Goal: Task Accomplishment & Management: Manage account settings

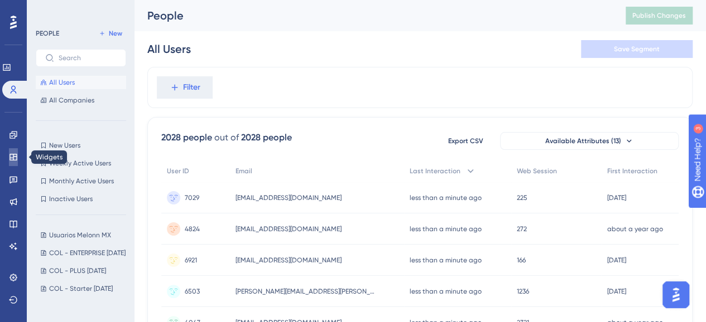
click at [16, 151] on link at bounding box center [13, 157] width 9 height 18
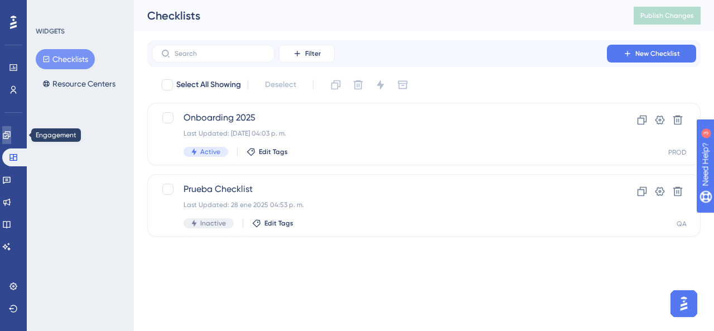
click at [10, 133] on icon at bounding box center [6, 134] width 7 height 7
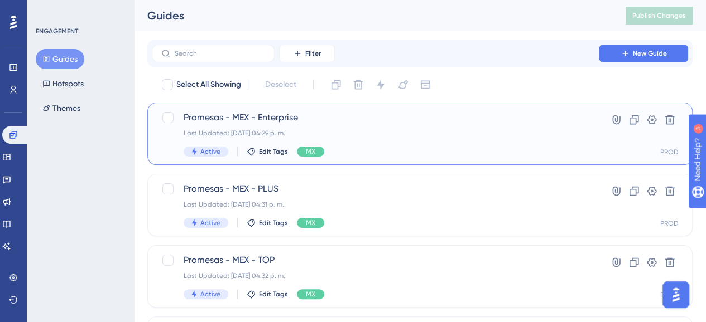
click at [375, 134] on div "Last Updated: [DATE] 04:29 p. m." at bounding box center [375, 133] width 383 height 9
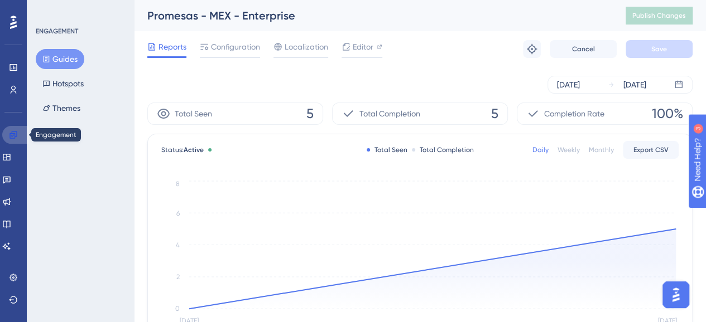
click at [19, 136] on link at bounding box center [15, 135] width 27 height 18
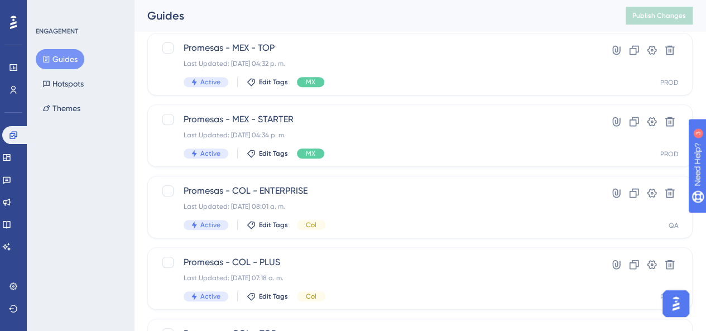
scroll to position [223, 0]
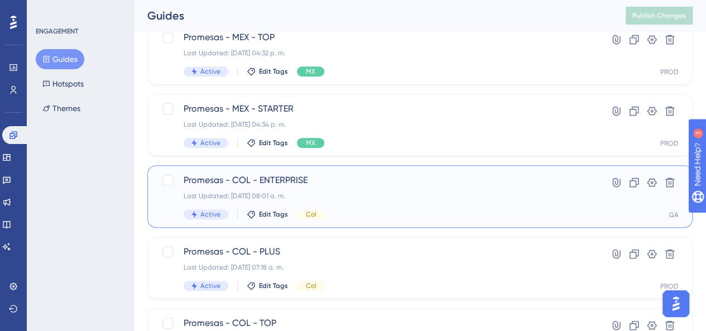
click at [336, 197] on div "Last Updated: [DATE] 08:01 a. m." at bounding box center [375, 195] width 383 height 9
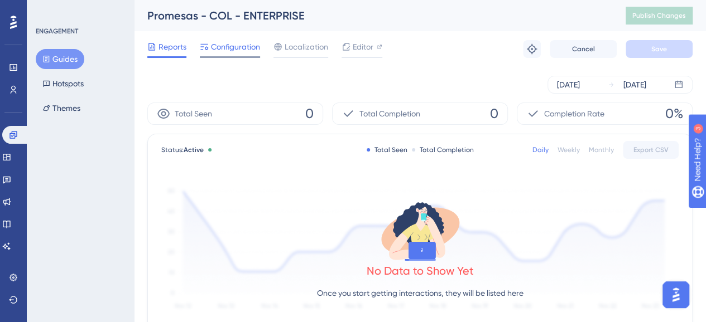
click at [227, 46] on span "Configuration" at bounding box center [235, 46] width 49 height 13
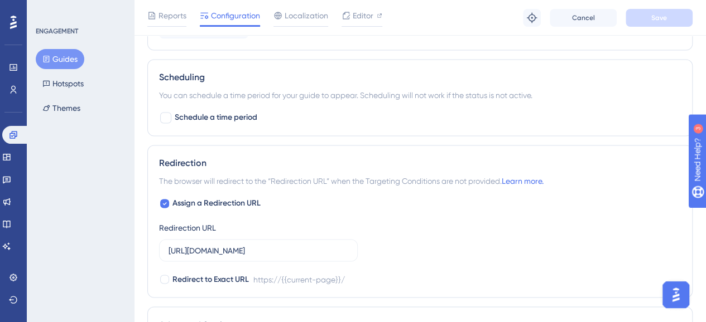
scroll to position [948, 0]
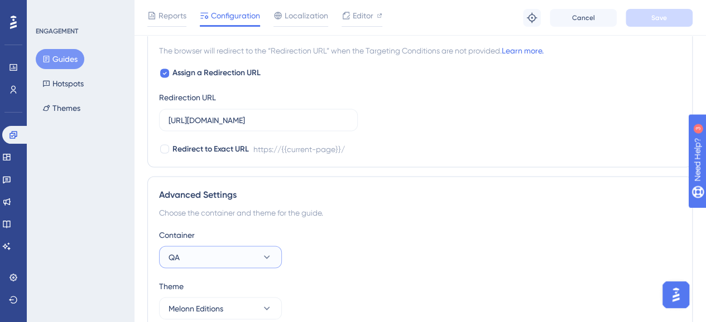
click at [249, 257] on button "QA" at bounding box center [220, 257] width 123 height 22
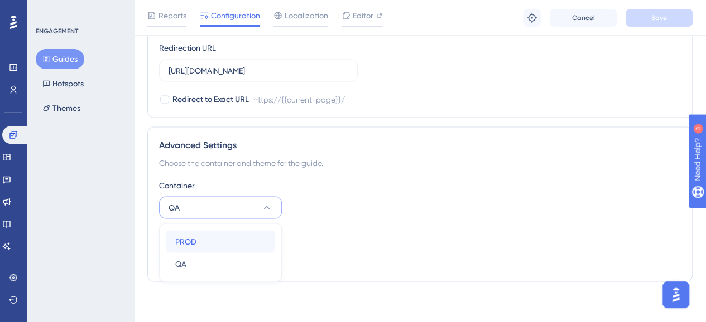
click at [204, 244] on div "PROD PROD" at bounding box center [220, 241] width 90 height 22
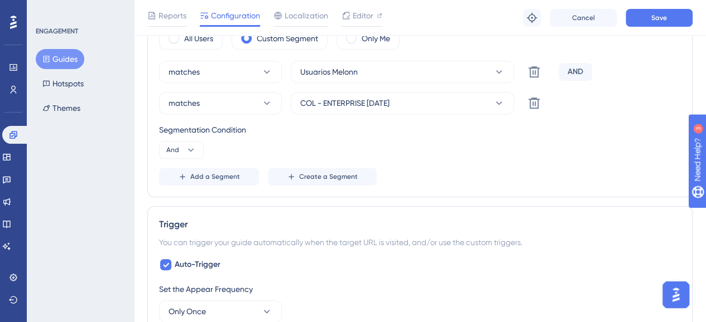
scroll to position [440, 0]
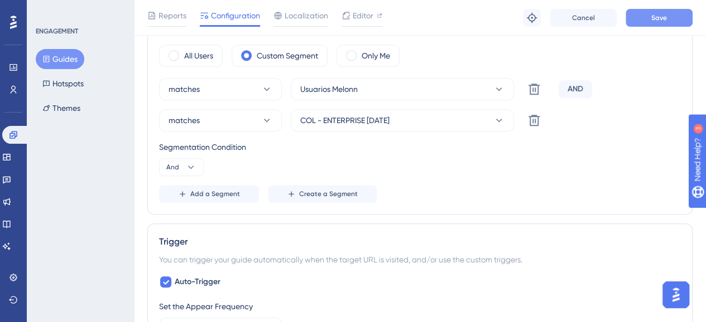
click at [657, 21] on span "Save" at bounding box center [659, 17] width 16 height 9
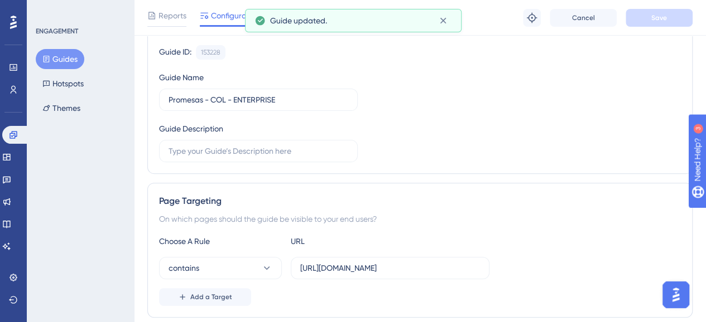
scroll to position [0, 0]
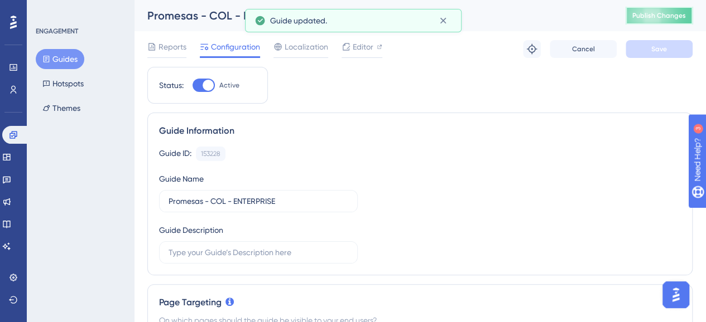
click at [663, 14] on span "Publish Changes" at bounding box center [659, 15] width 54 height 9
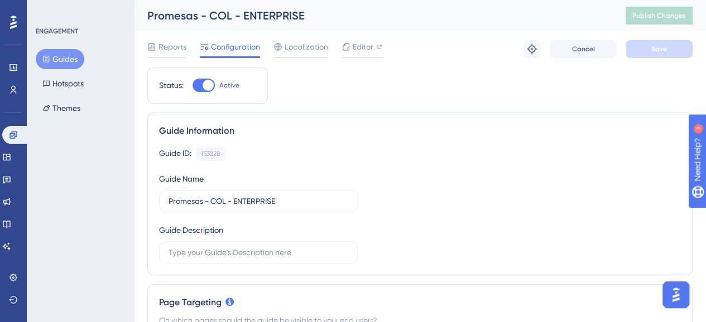
click at [59, 57] on button "Guides" at bounding box center [60, 59] width 49 height 20
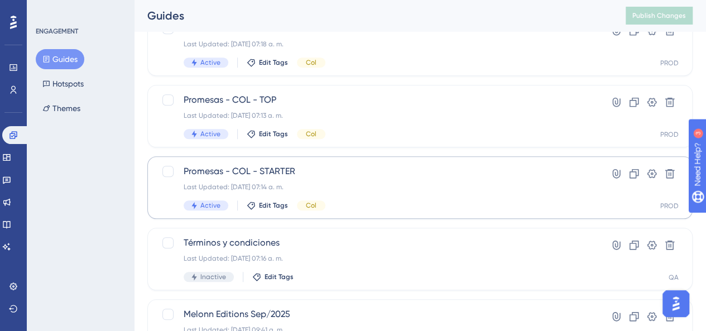
scroll to position [279, 0]
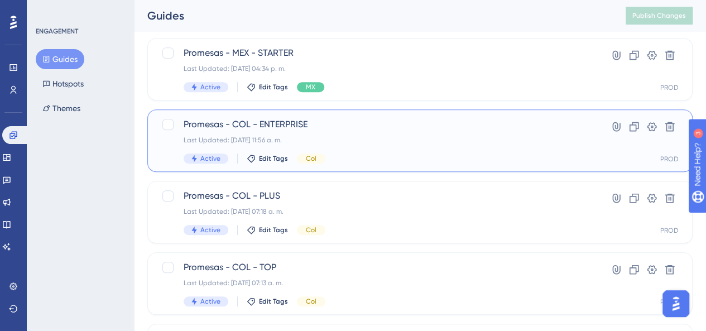
click at [370, 150] on div "Promesas - COL - ENTERPRISE Last Updated: [DATE] 11:56 a. m. Active Edit Tags C…" at bounding box center [375, 141] width 383 height 46
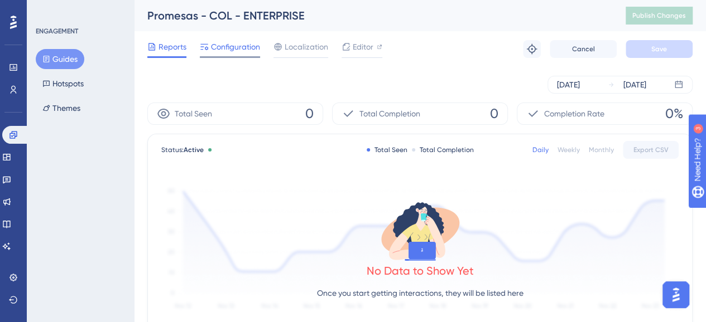
click at [224, 46] on span "Configuration" at bounding box center [235, 46] width 49 height 13
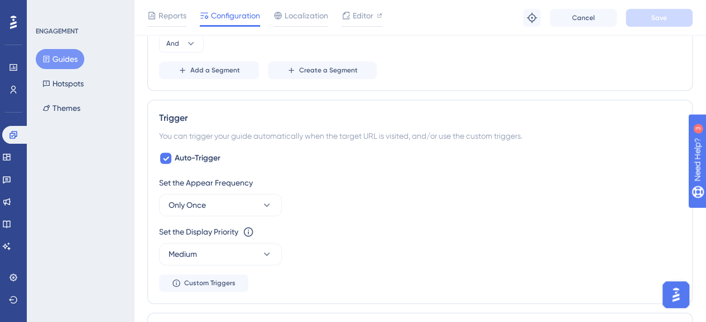
scroll to position [496, 0]
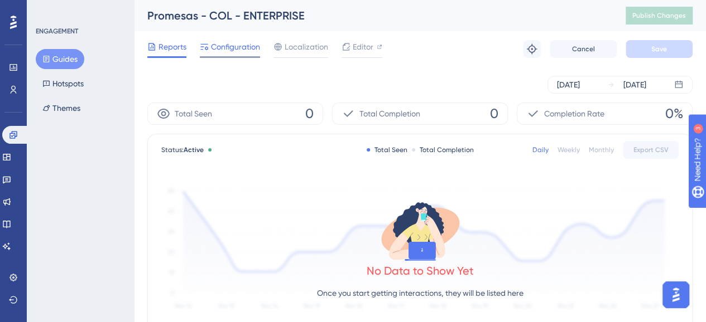
click at [235, 51] on span "Configuration" at bounding box center [235, 46] width 49 height 13
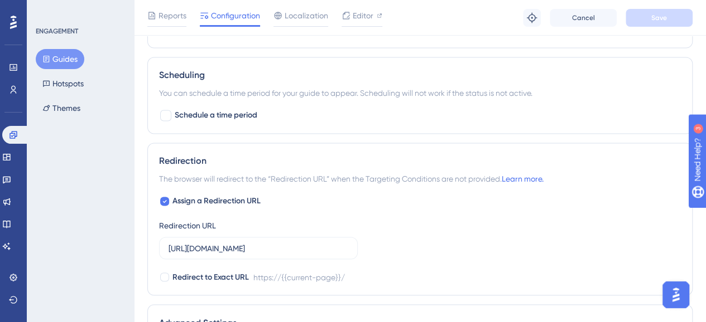
scroll to position [998, 0]
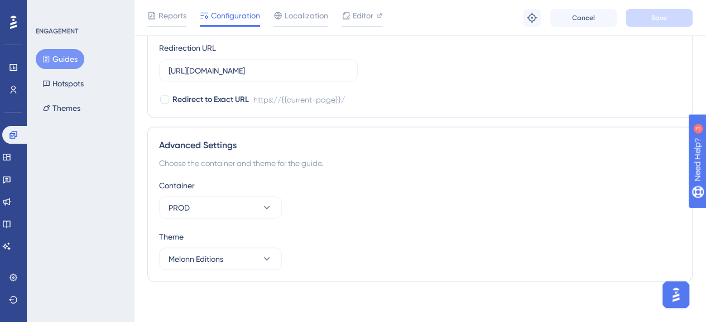
click at [76, 181] on div "ENGAGEMENT Guides Hotspots Themes" at bounding box center [80, 161] width 107 height 322
click at [10, 136] on icon at bounding box center [12, 134] width 7 height 7
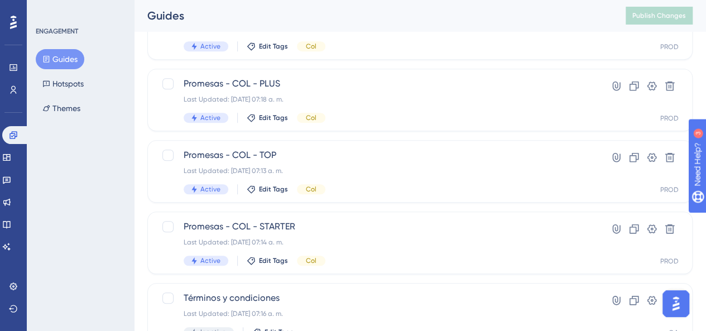
scroll to position [335, 0]
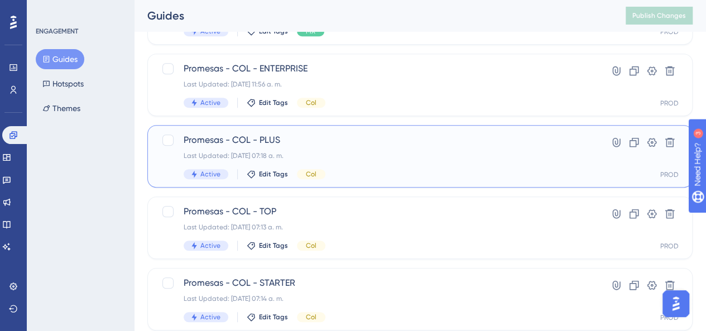
click at [322, 149] on div "Promesas - COL - PLUS Last Updated: [DATE] 07:18 a. m. Active Edit Tags Col" at bounding box center [375, 156] width 383 height 46
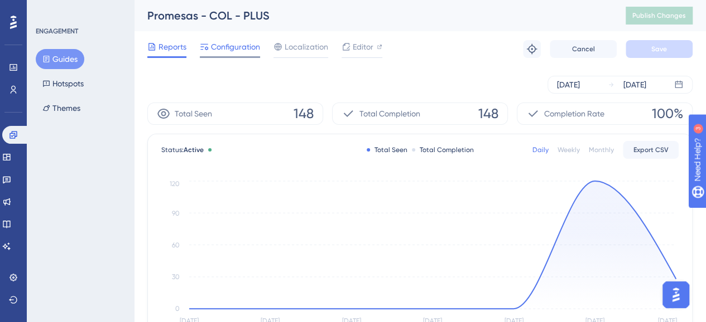
click at [234, 44] on span "Configuration" at bounding box center [235, 46] width 49 height 13
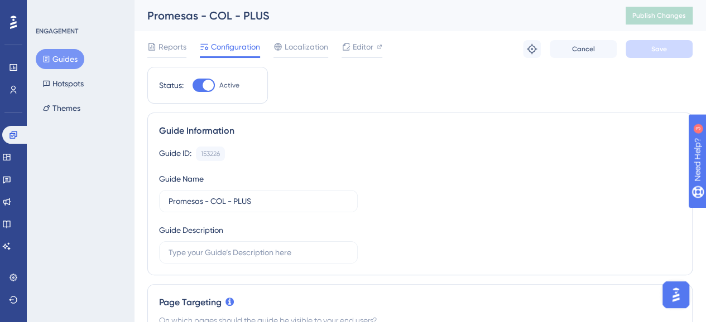
click at [76, 61] on button "Guides" at bounding box center [60, 59] width 49 height 20
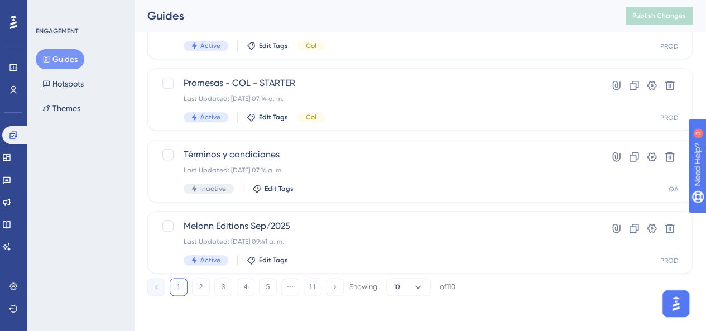
scroll to position [423, 0]
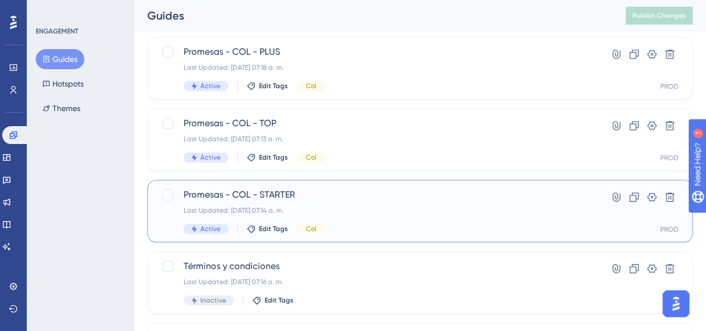
click at [275, 201] on div "Promesas - COL - STARTER Last Updated: [DATE] 07:14 a. m. Active Edit Tags Col" at bounding box center [375, 211] width 383 height 46
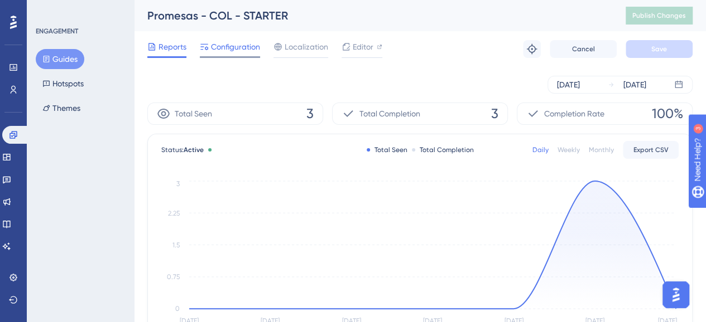
click at [245, 47] on span "Configuration" at bounding box center [235, 46] width 49 height 13
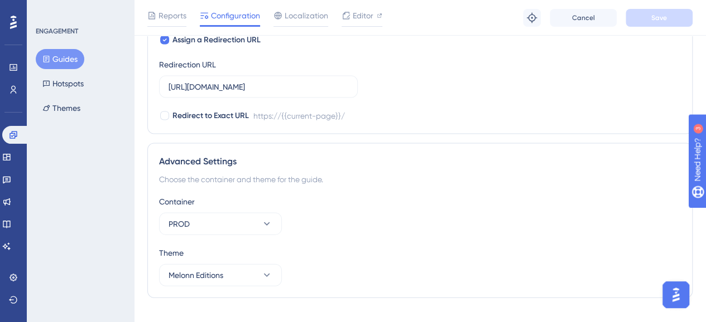
scroll to position [1114, 0]
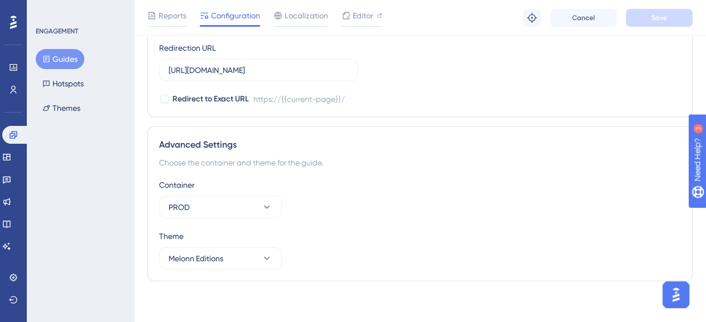
click at [93, 167] on div "ENGAGEMENT Guides Hotspots Themes" at bounding box center [80, 161] width 107 height 322
click at [13, 140] on link at bounding box center [15, 135] width 27 height 18
